Goal: Transaction & Acquisition: Purchase product/service

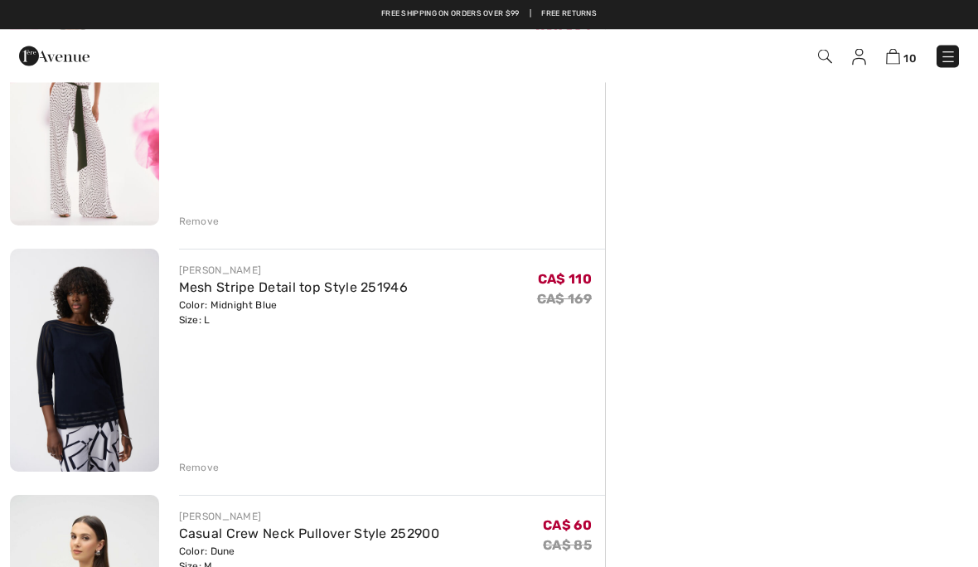
scroll to position [1446, 0]
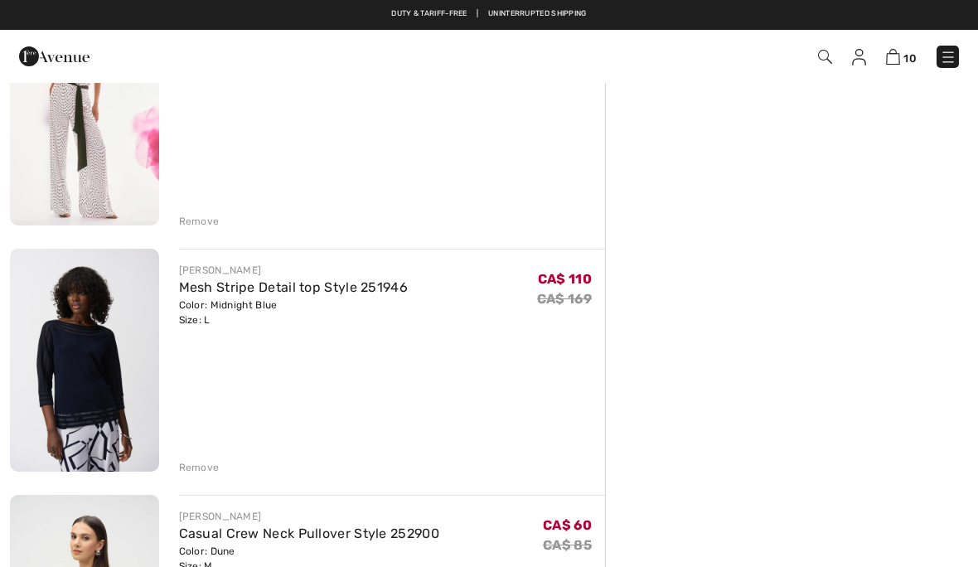
click at [99, 336] on img at bounding box center [84, 360] width 149 height 223
click at [220, 275] on div "[PERSON_NAME]" at bounding box center [293, 270] width 229 height 15
click at [198, 289] on link "Mesh Stripe Detail top Style 251946" at bounding box center [293, 287] width 229 height 16
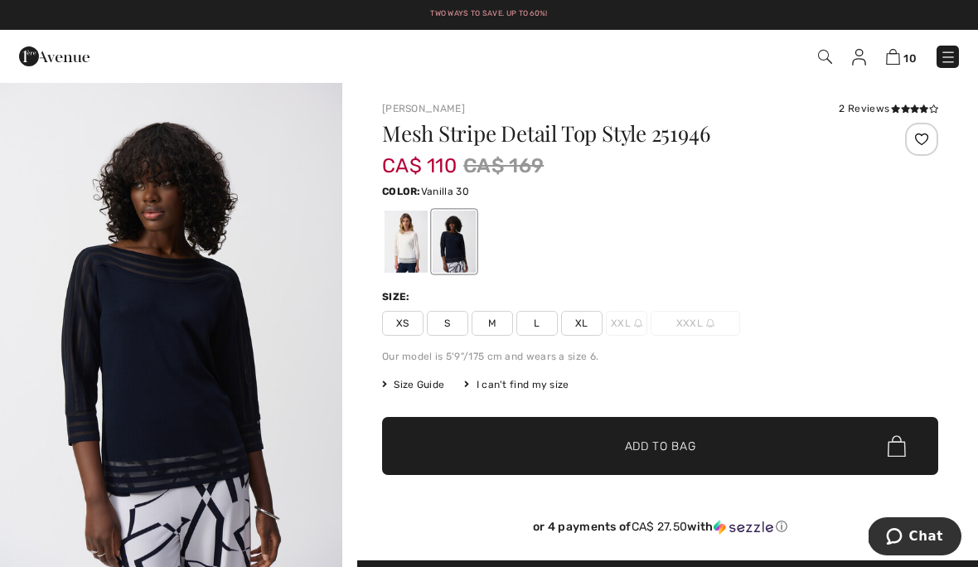
click at [405, 247] on div at bounding box center [405, 241] width 43 height 62
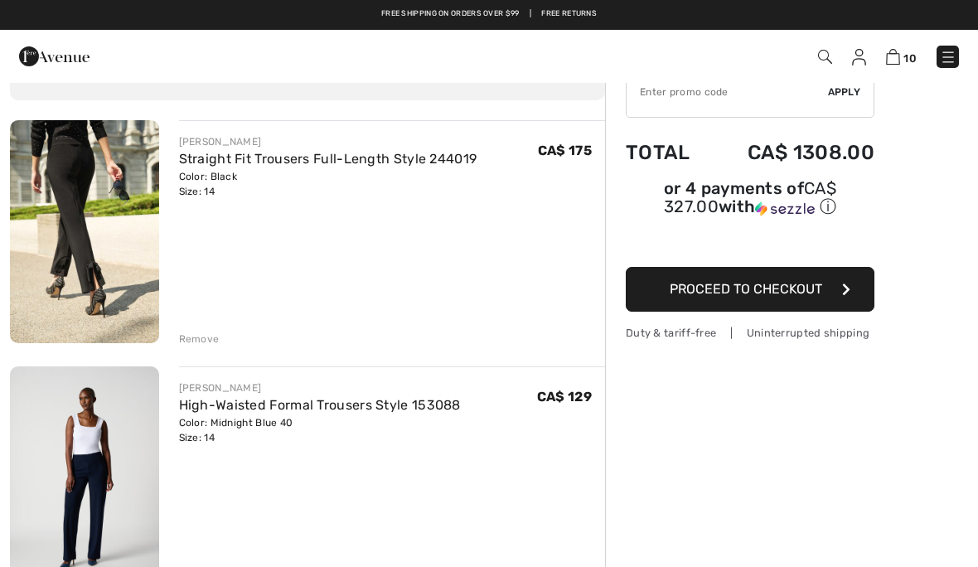
scroll to position [96, 0]
click at [96, 221] on img at bounding box center [84, 232] width 149 height 223
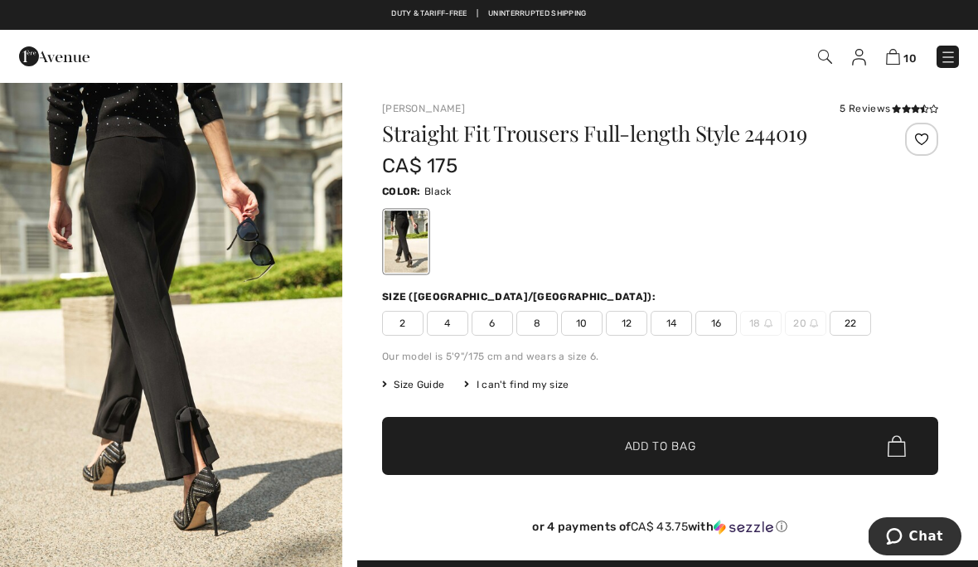
click at [427, 144] on h1 "Straight Fit Trousers Full-length Style 244019" at bounding box center [613, 134] width 463 height 22
